Goal: Register for event/course

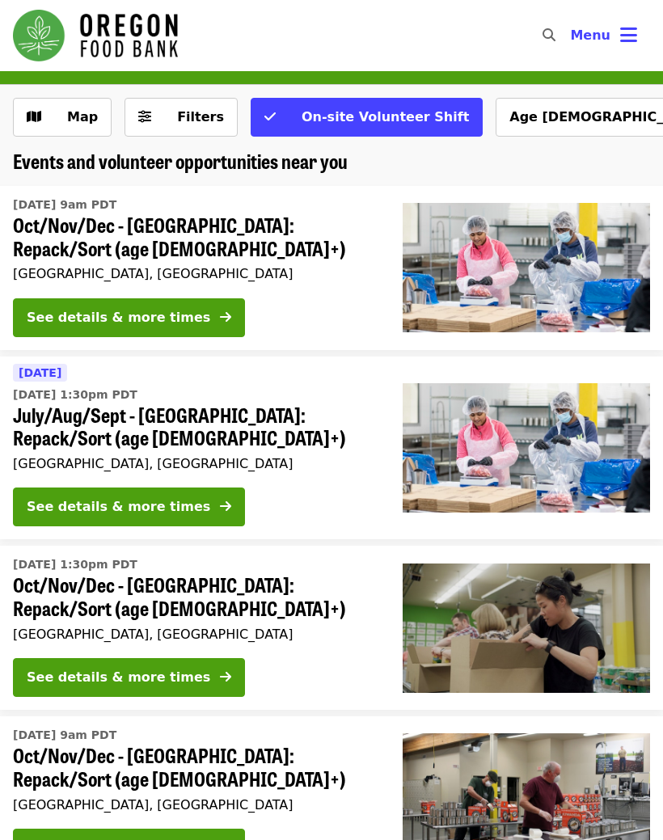
click at [113, 313] on div "See details & more times" at bounding box center [119, 317] width 184 height 19
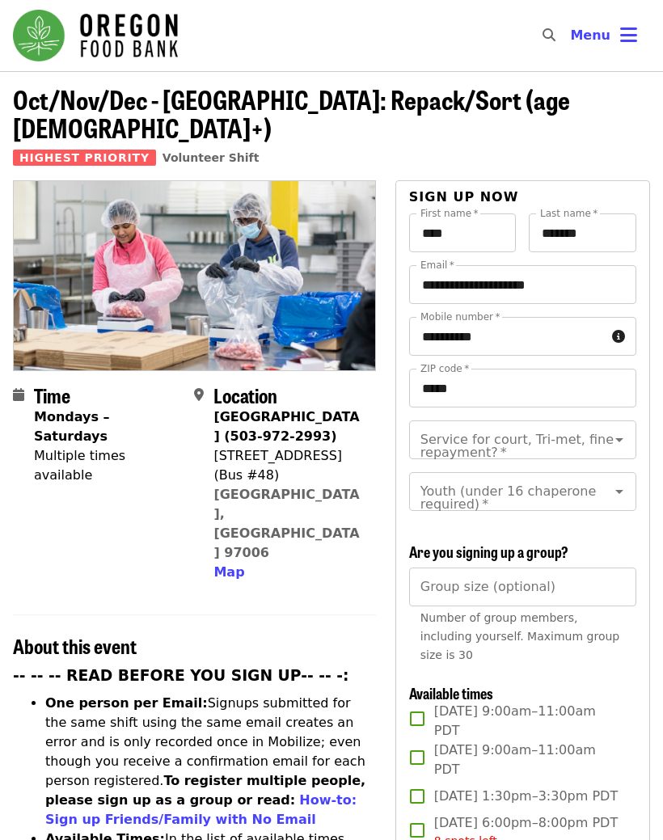
click at [619, 438] on icon "Open" at bounding box center [619, 440] width 8 height 4
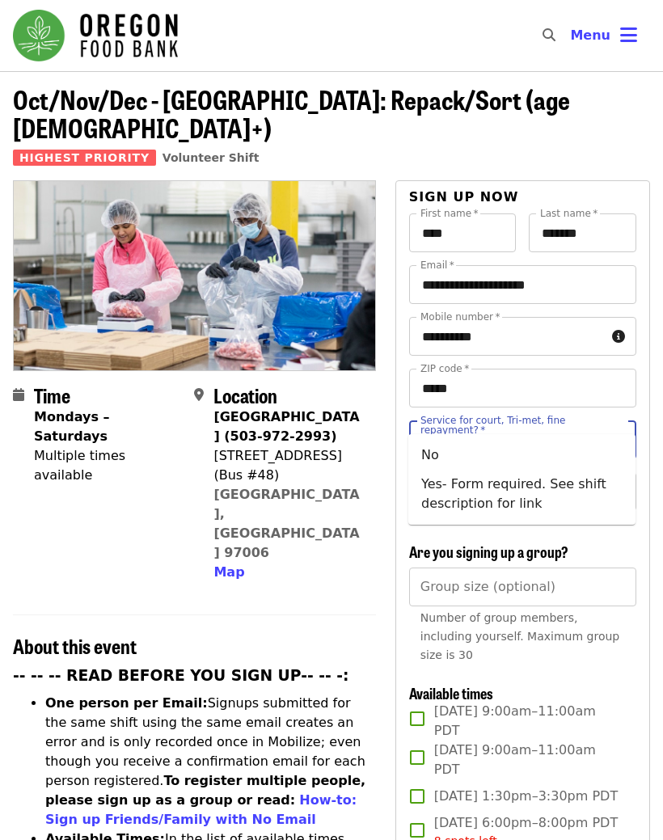
click at [441, 457] on li "No" at bounding box center [521, 455] width 227 height 29
type input "**"
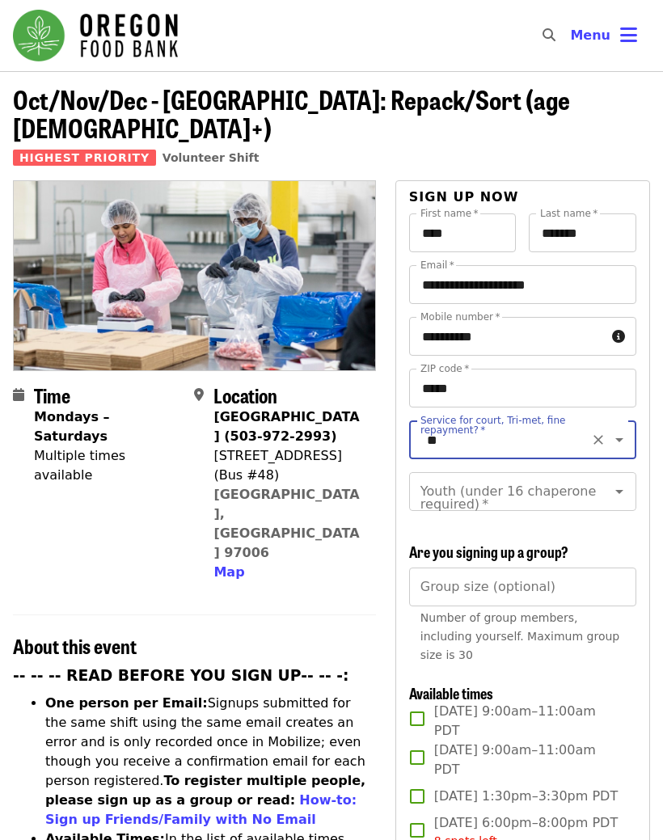
click at [627, 482] on icon "Open" at bounding box center [619, 491] width 19 height 19
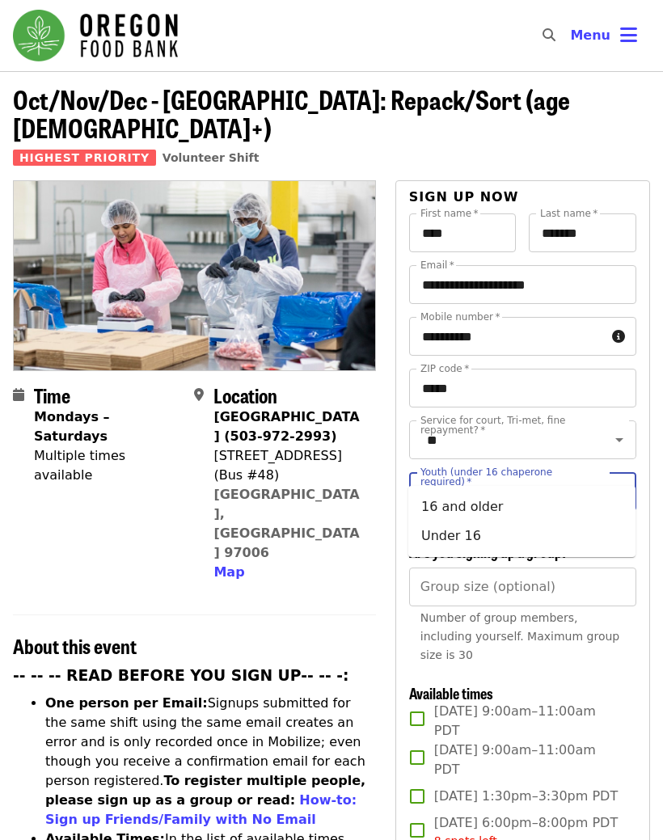
click at [609, 480] on button "Close" at bounding box center [619, 491] width 23 height 23
click at [587, 480] on button "Clear" at bounding box center [598, 491] width 23 height 23
click at [619, 490] on icon "Open" at bounding box center [619, 492] width 8 height 4
click at [468, 507] on li "16 and older" at bounding box center [521, 507] width 227 height 29
type input "**********"
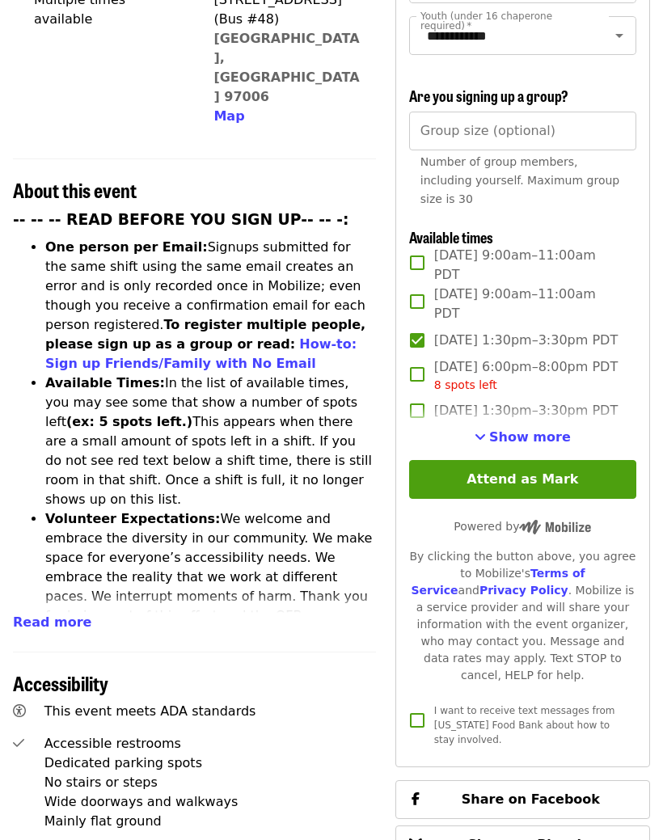
scroll to position [485, 0]
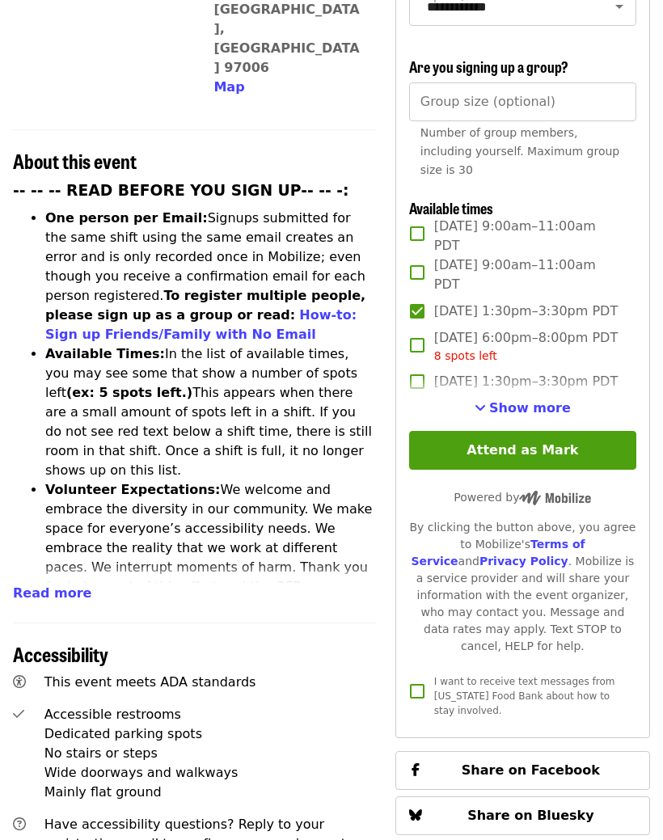
click at [554, 439] on button "Attend as Mark" at bounding box center [522, 450] width 227 height 39
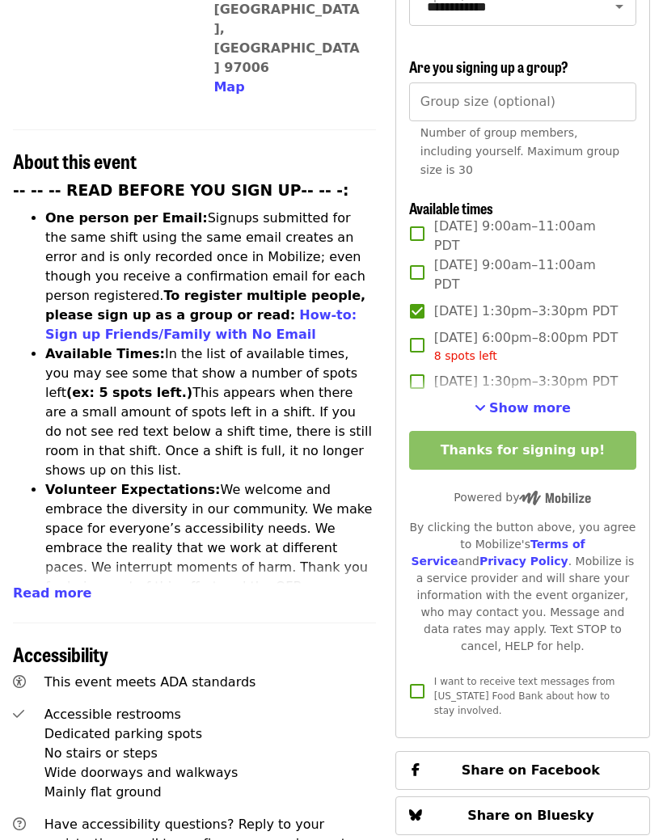
click at [531, 400] on span "Show more" at bounding box center [530, 407] width 82 height 15
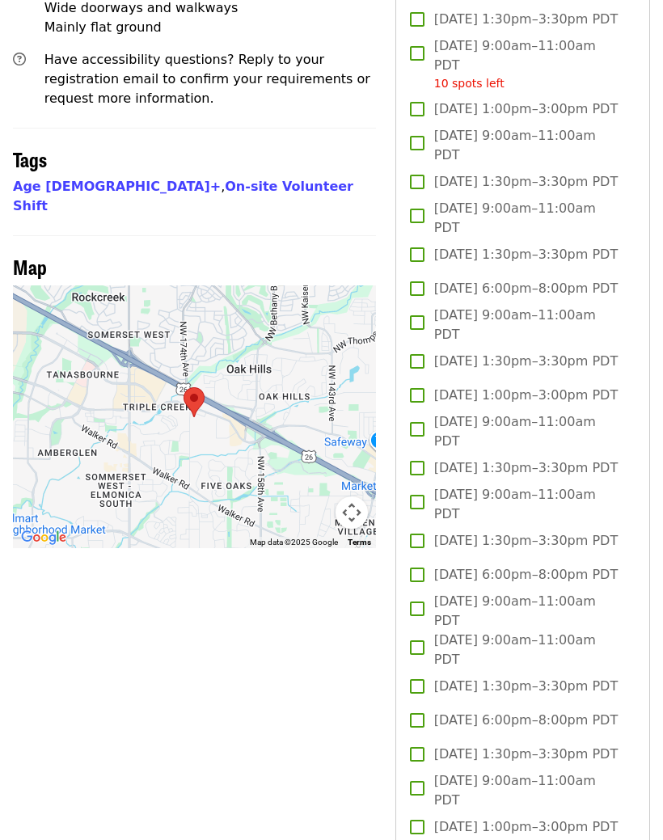
scroll to position [1252, 0]
